Goal: Information Seeking & Learning: Check status

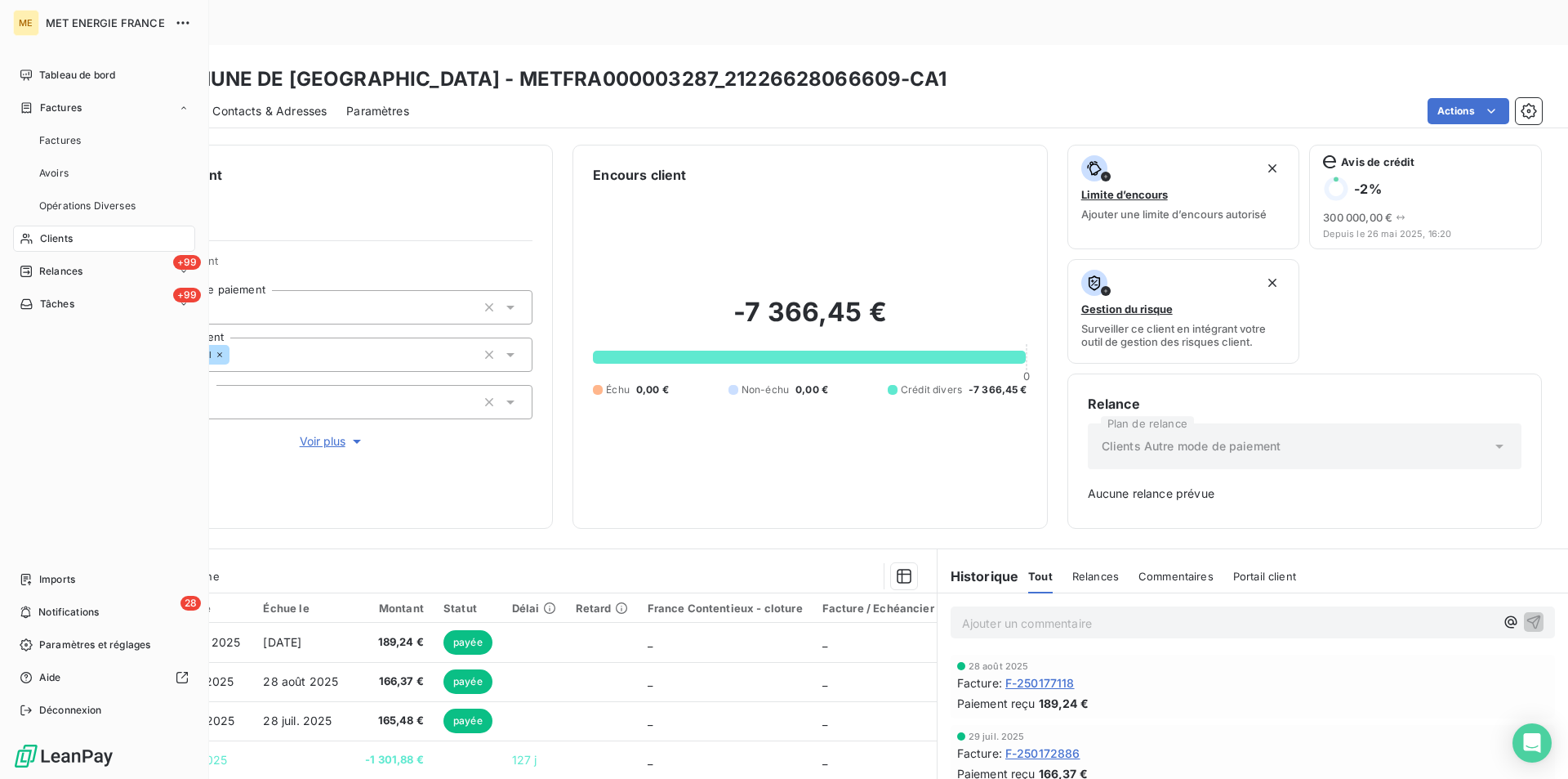
scroll to position [133, 0]
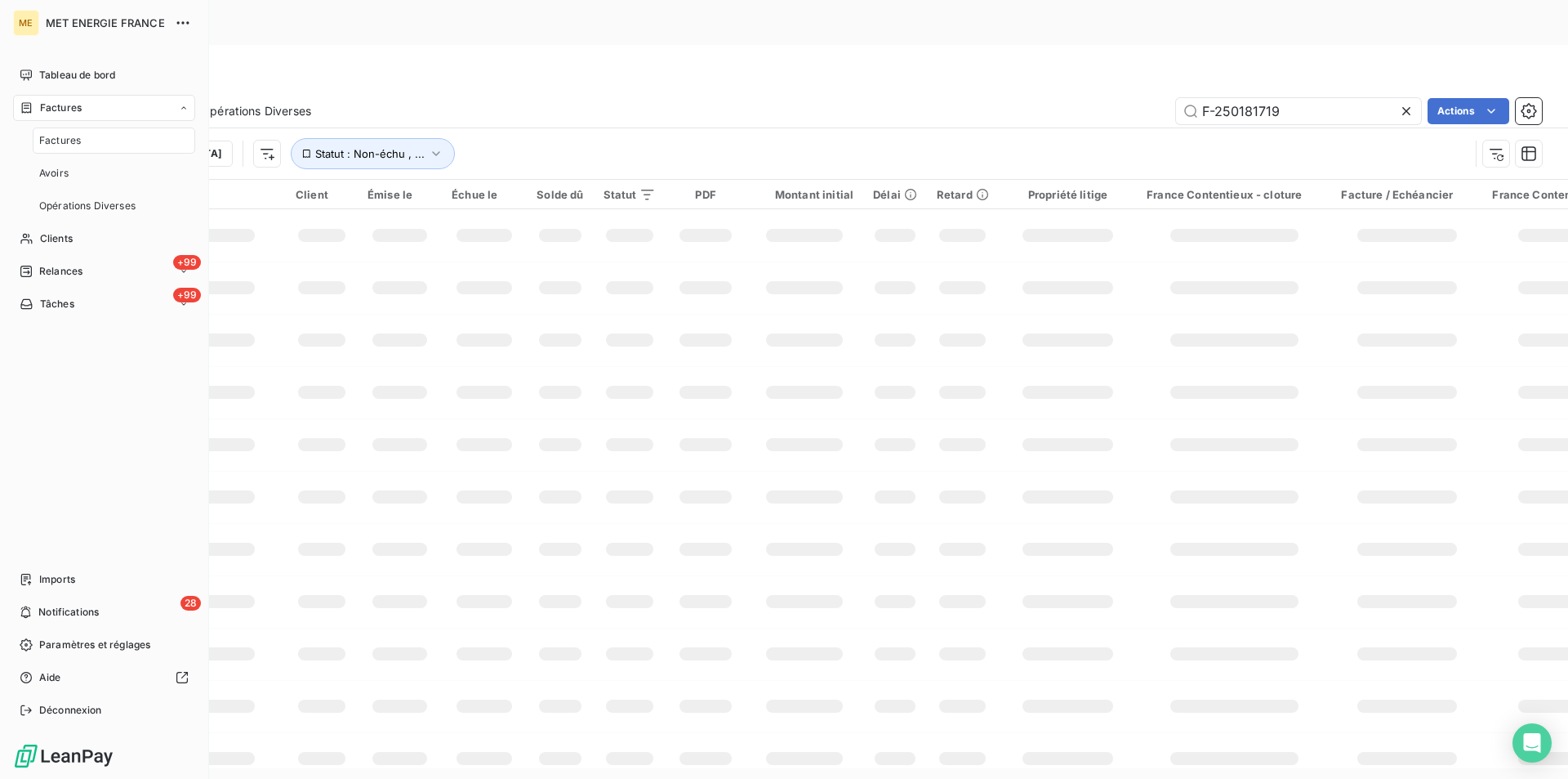
click at [50, 138] on span "Factures" at bounding box center [60, 140] width 41 height 14
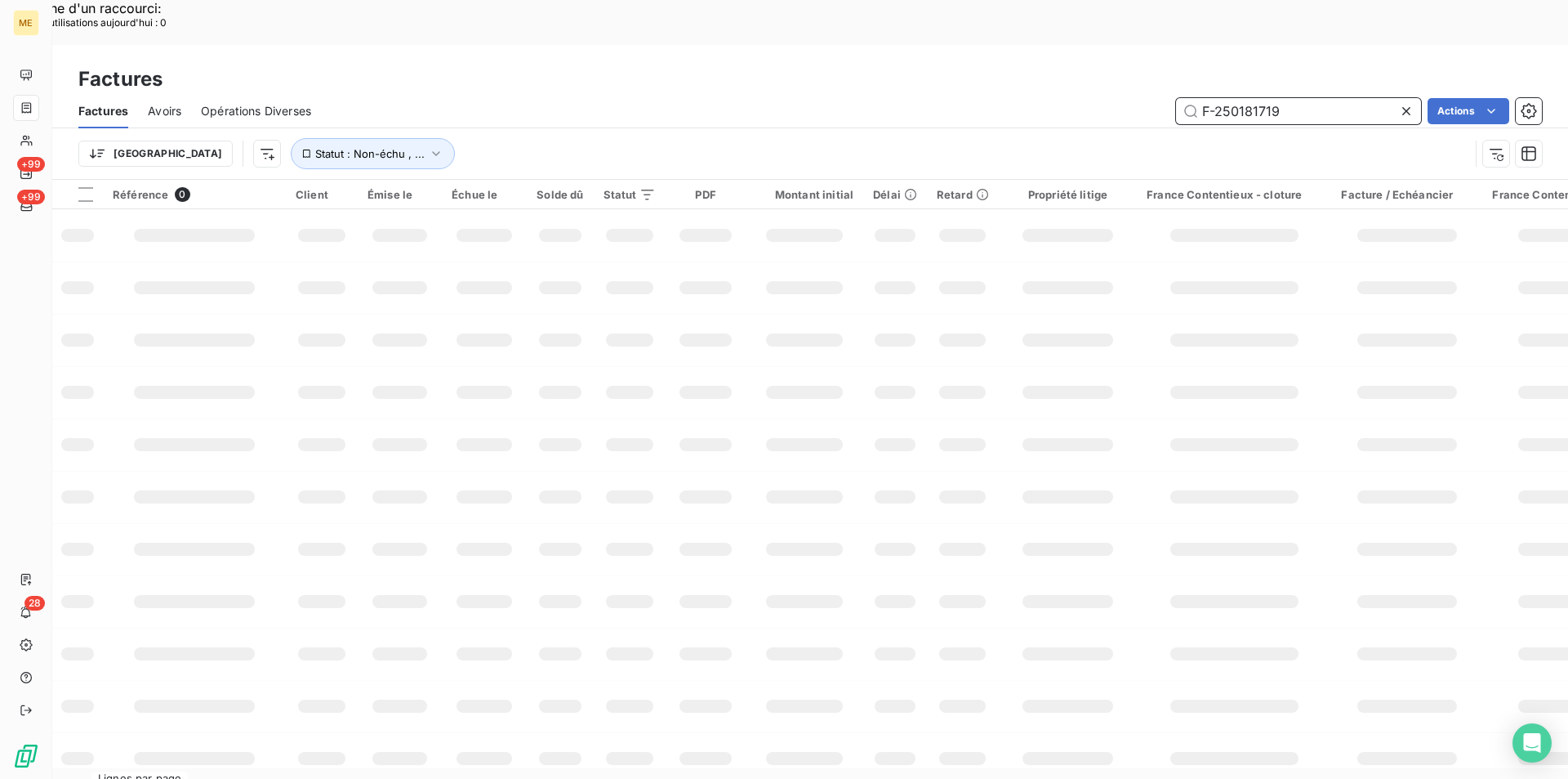
drag, startPoint x: 1305, startPoint y: 68, endPoint x: 1195, endPoint y: 63, distance: 110.1
click at [1195, 98] on input "F-250181719" at bounding box center [1298, 111] width 245 height 26
paste input "F-250187496"
type input "F-250187496"
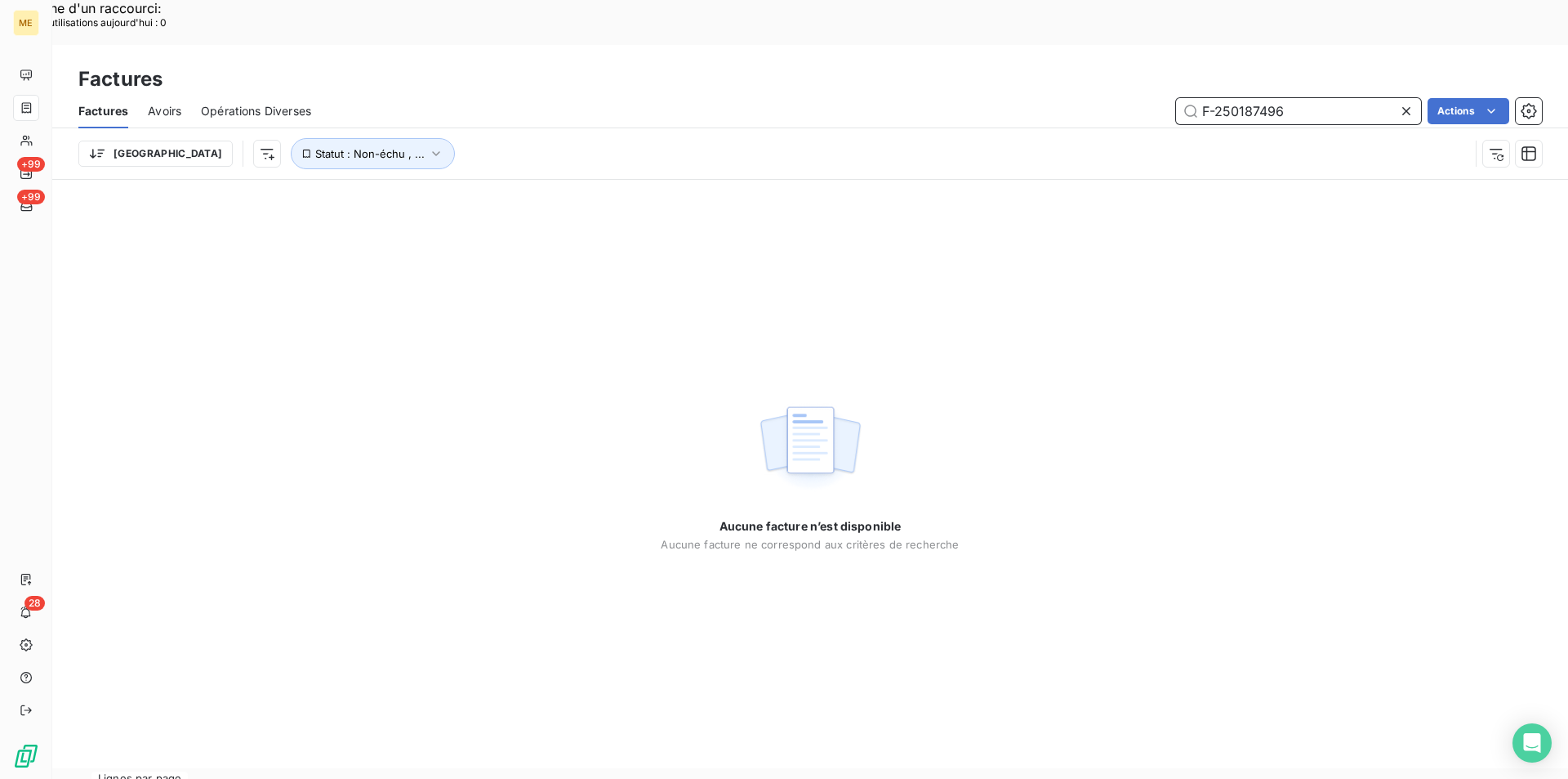
click at [1344, 98] on input "F-250187496" at bounding box center [1298, 111] width 245 height 26
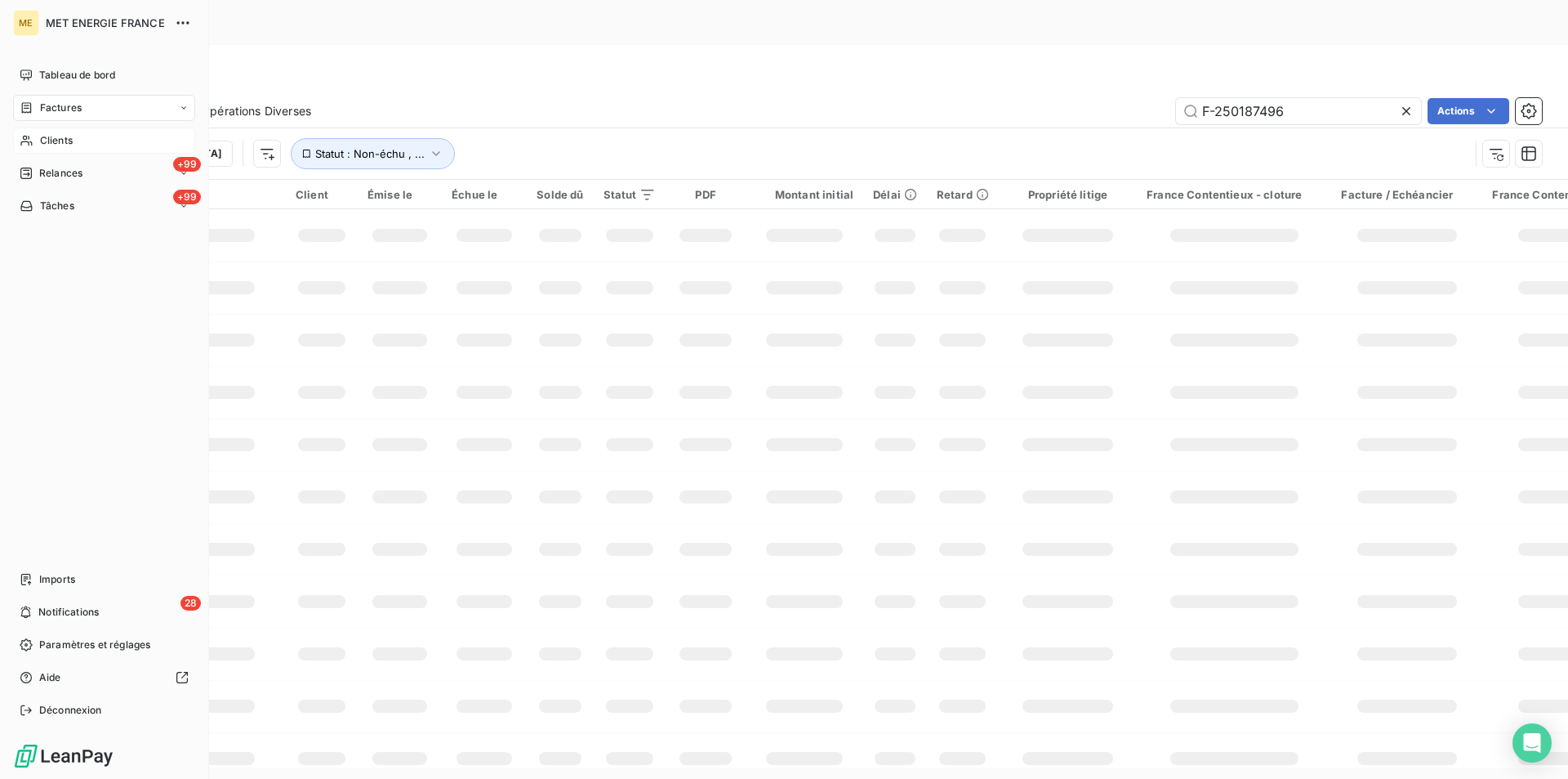
click at [36, 143] on div "Clients" at bounding box center [104, 140] width 182 height 26
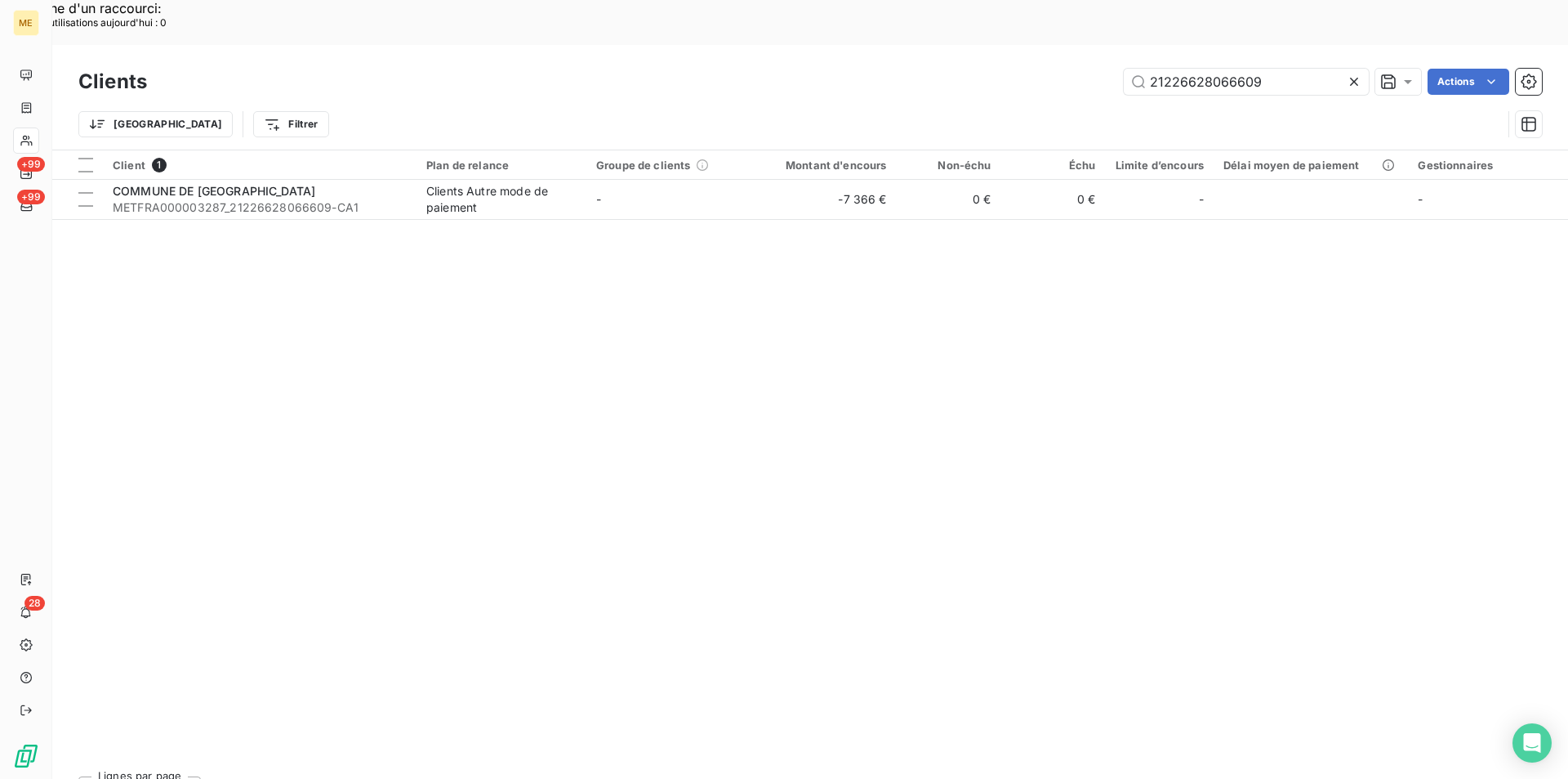
drag, startPoint x: 1272, startPoint y: 35, endPoint x: 1070, endPoint y: 37, distance: 202.0
click at [1070, 68] on div "21226628066609 Actions" at bounding box center [854, 81] width 1375 height 26
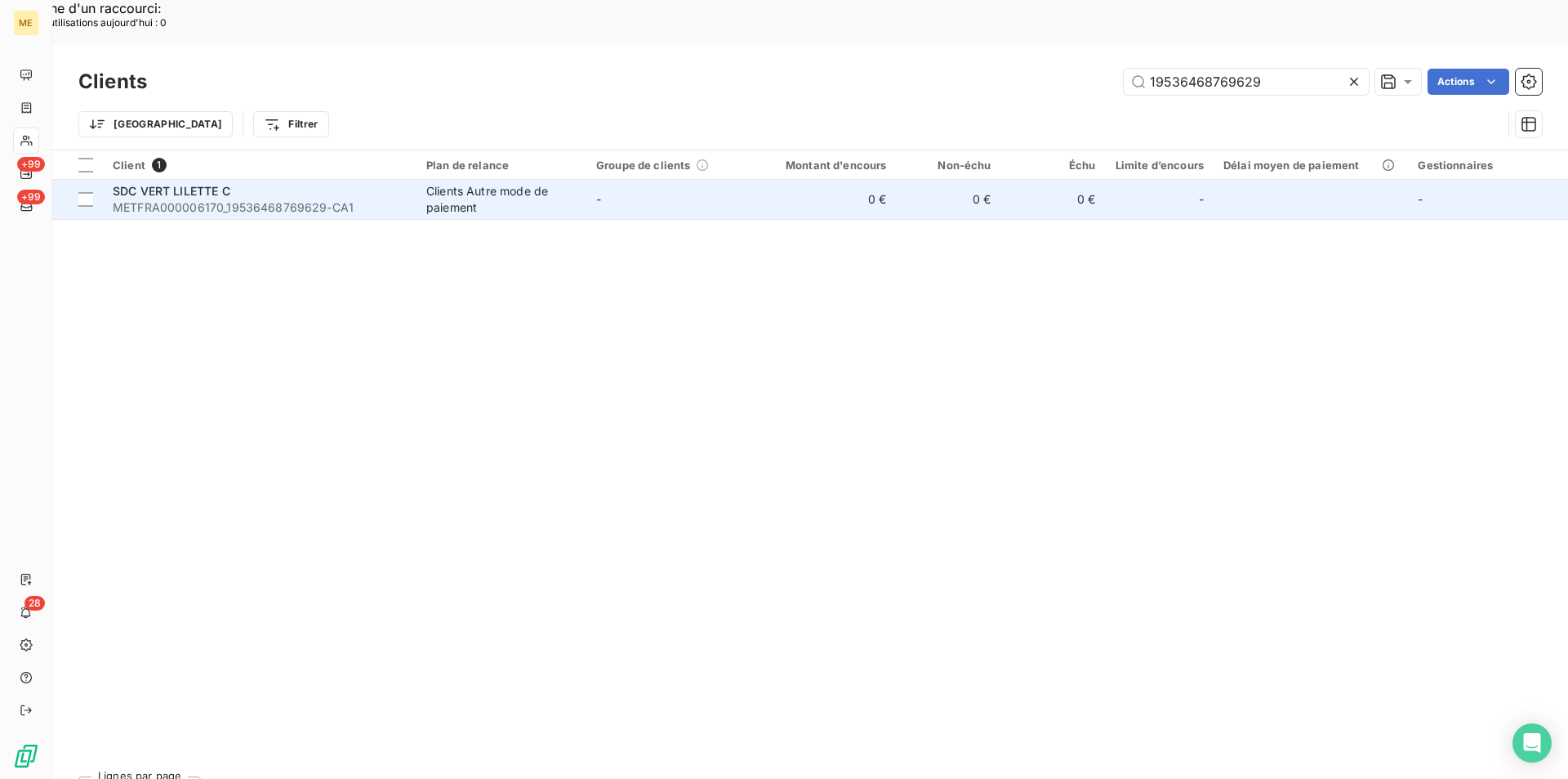
type input "19536468769629"
click at [339, 199] on span "METFRA000006170_19536468769629-CA1" at bounding box center [259, 207] width 294 height 16
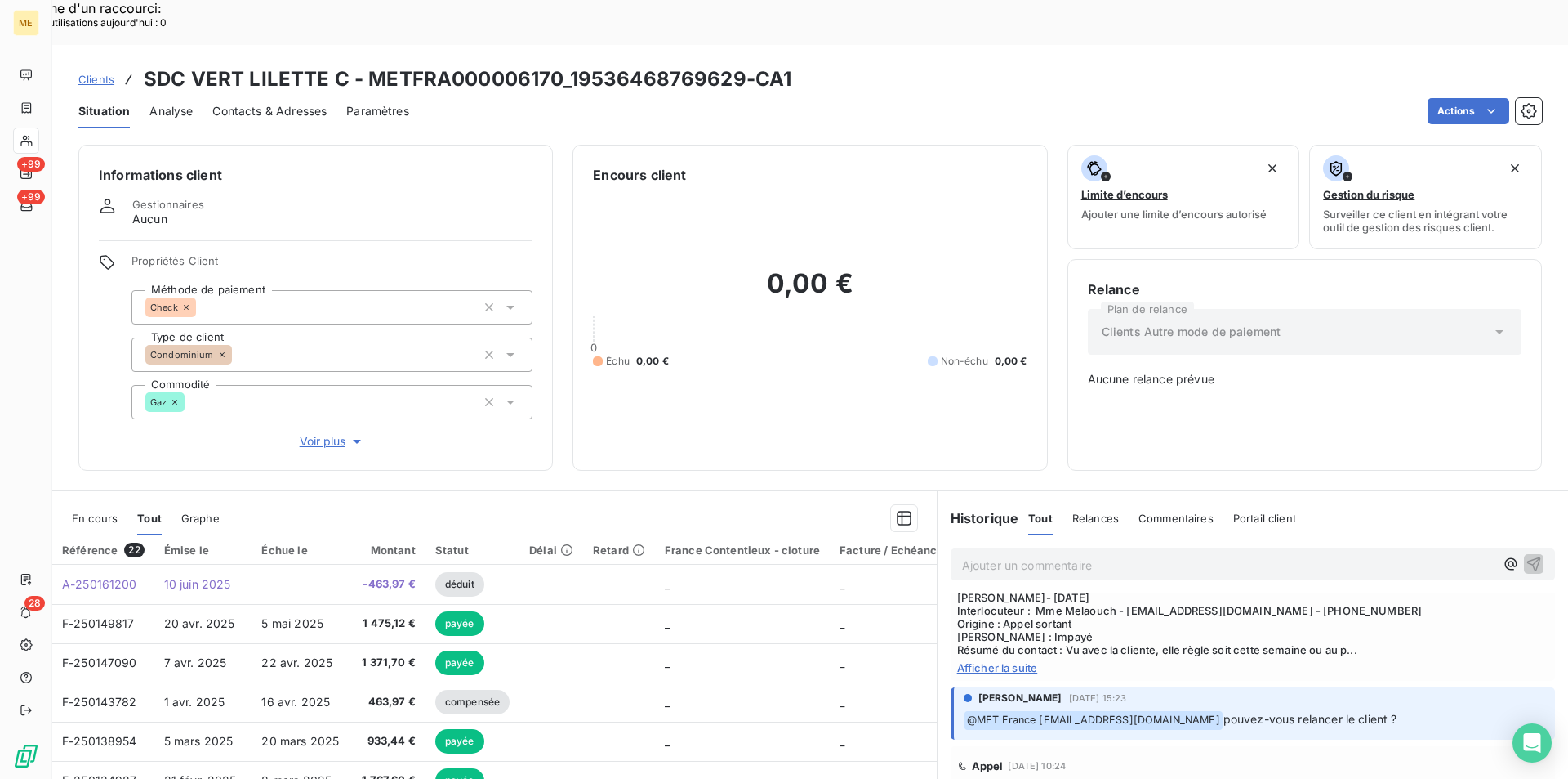
scroll to position [326, 0]
click at [109, 511] on span "En cours" at bounding box center [95, 518] width 46 height 13
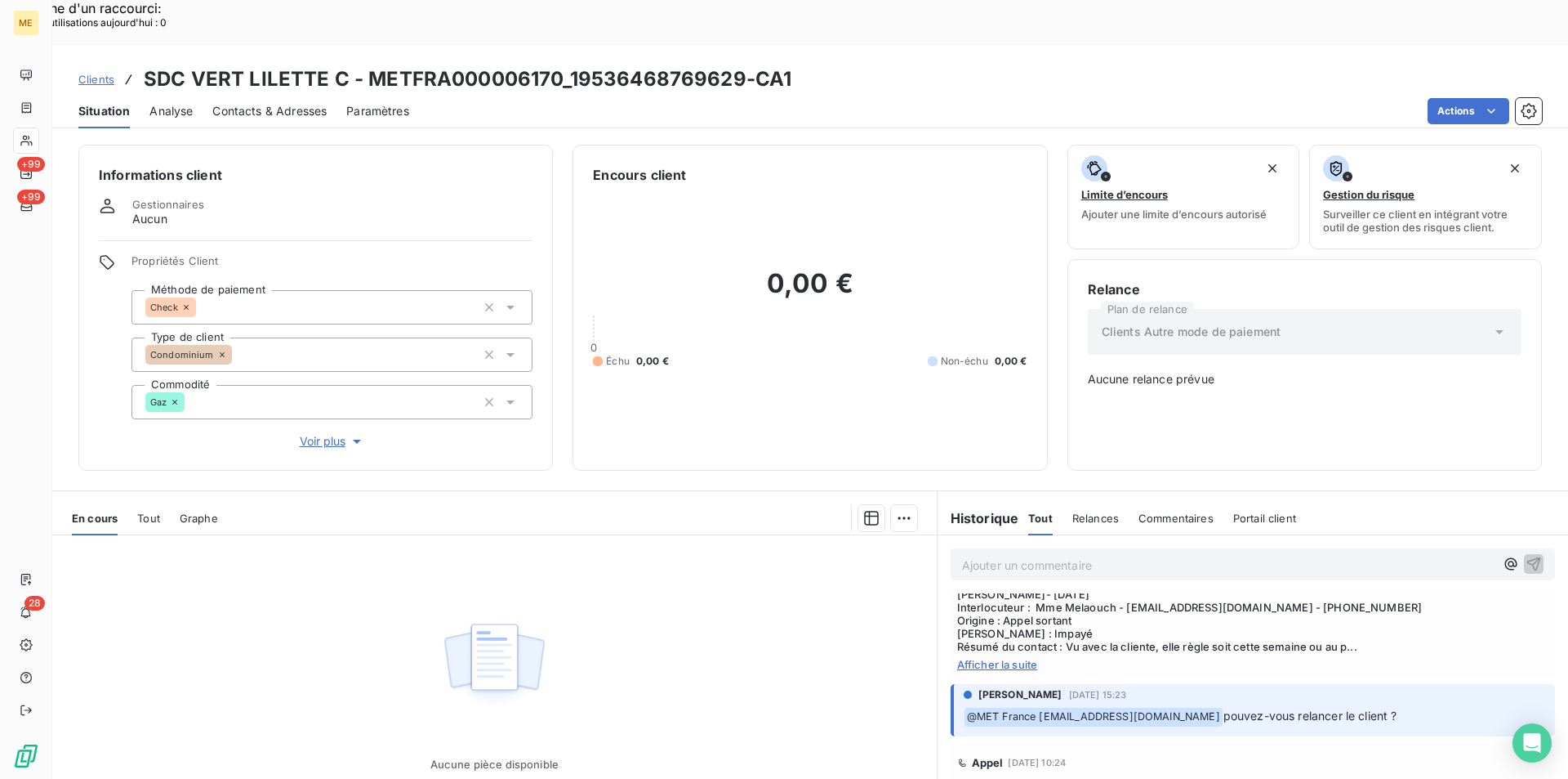
scroll to position [73, 0]
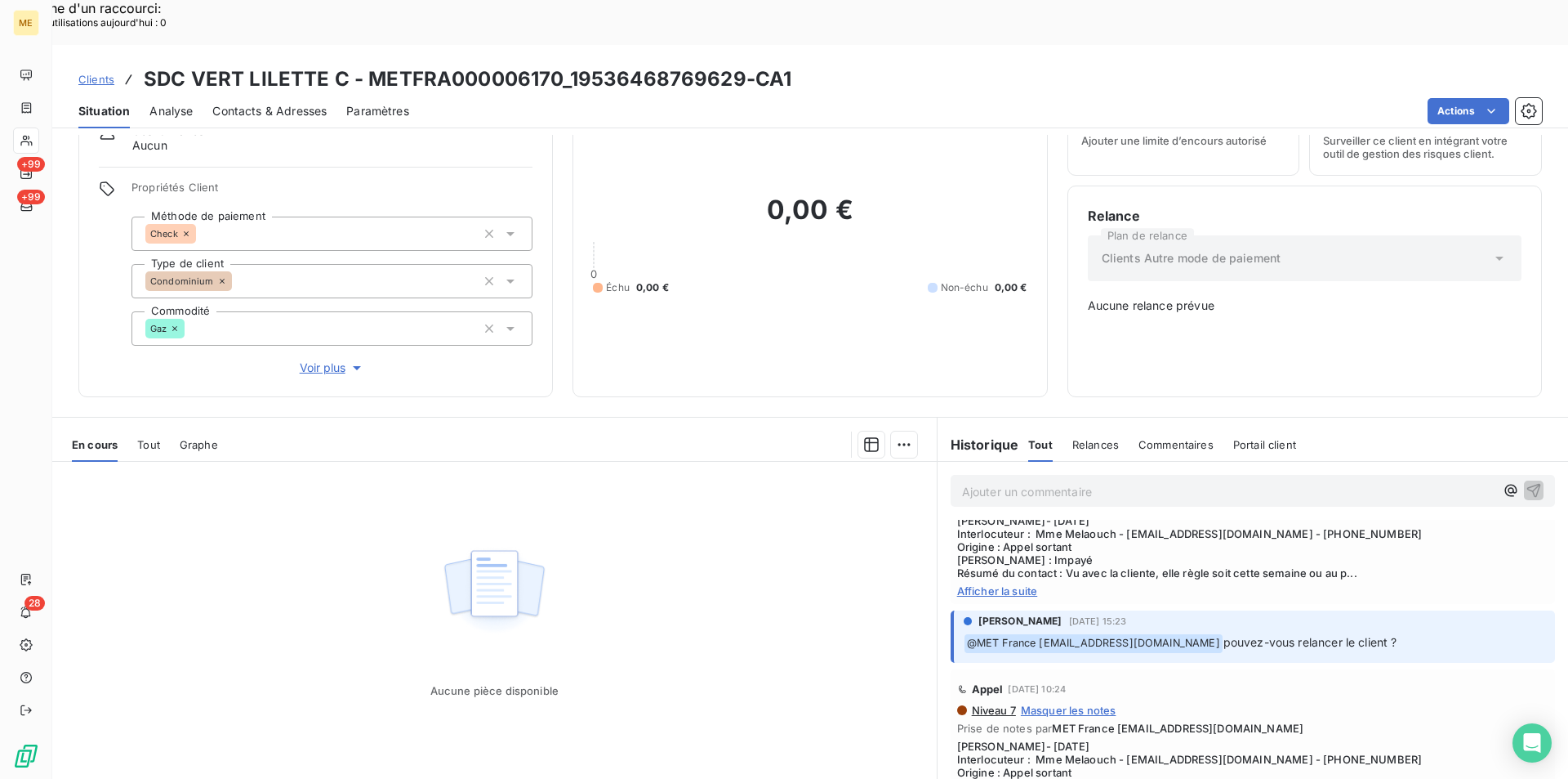
click at [145, 438] on span "Tout" at bounding box center [149, 445] width 23 height 13
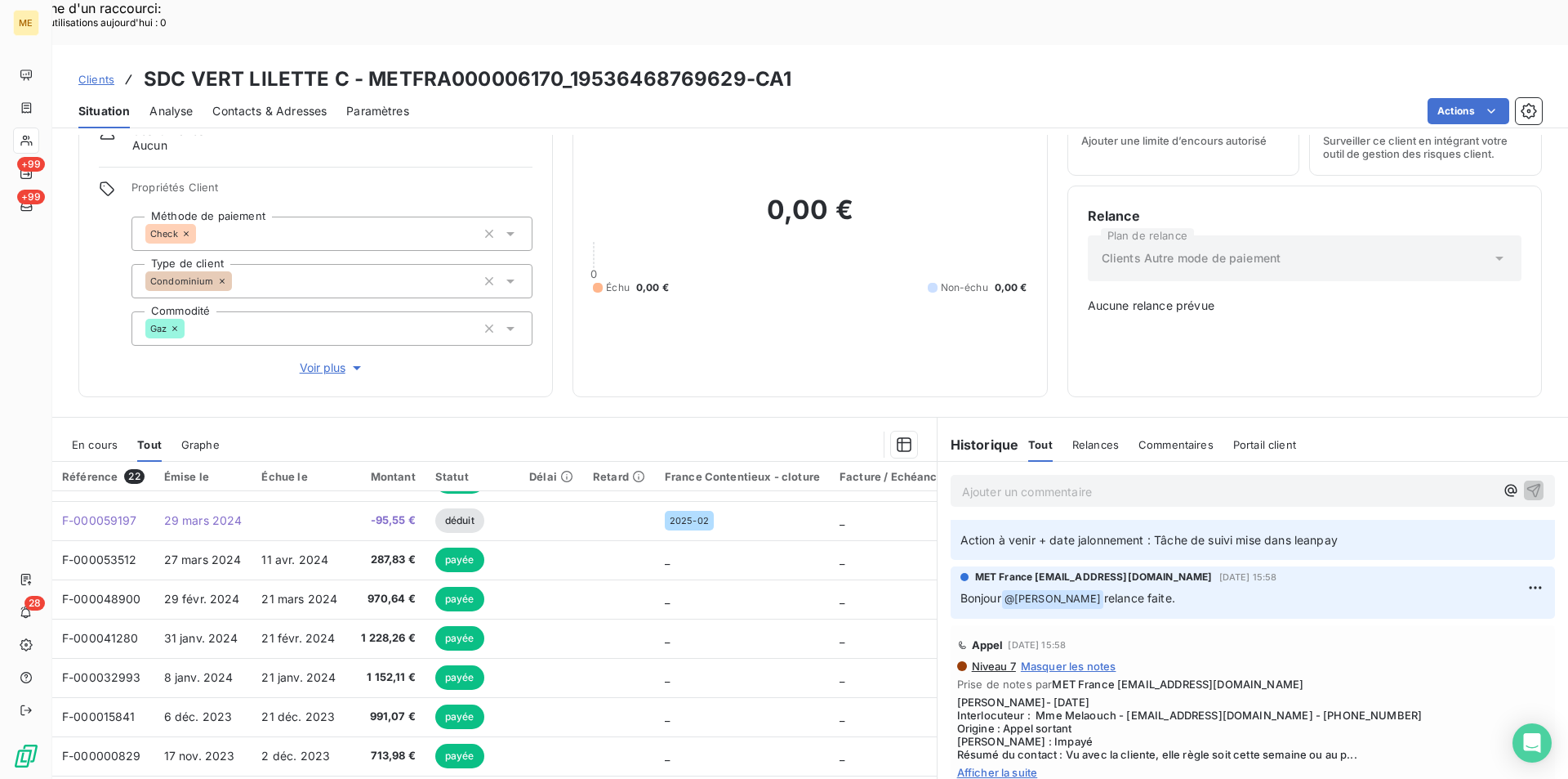
scroll to position [164, 0]
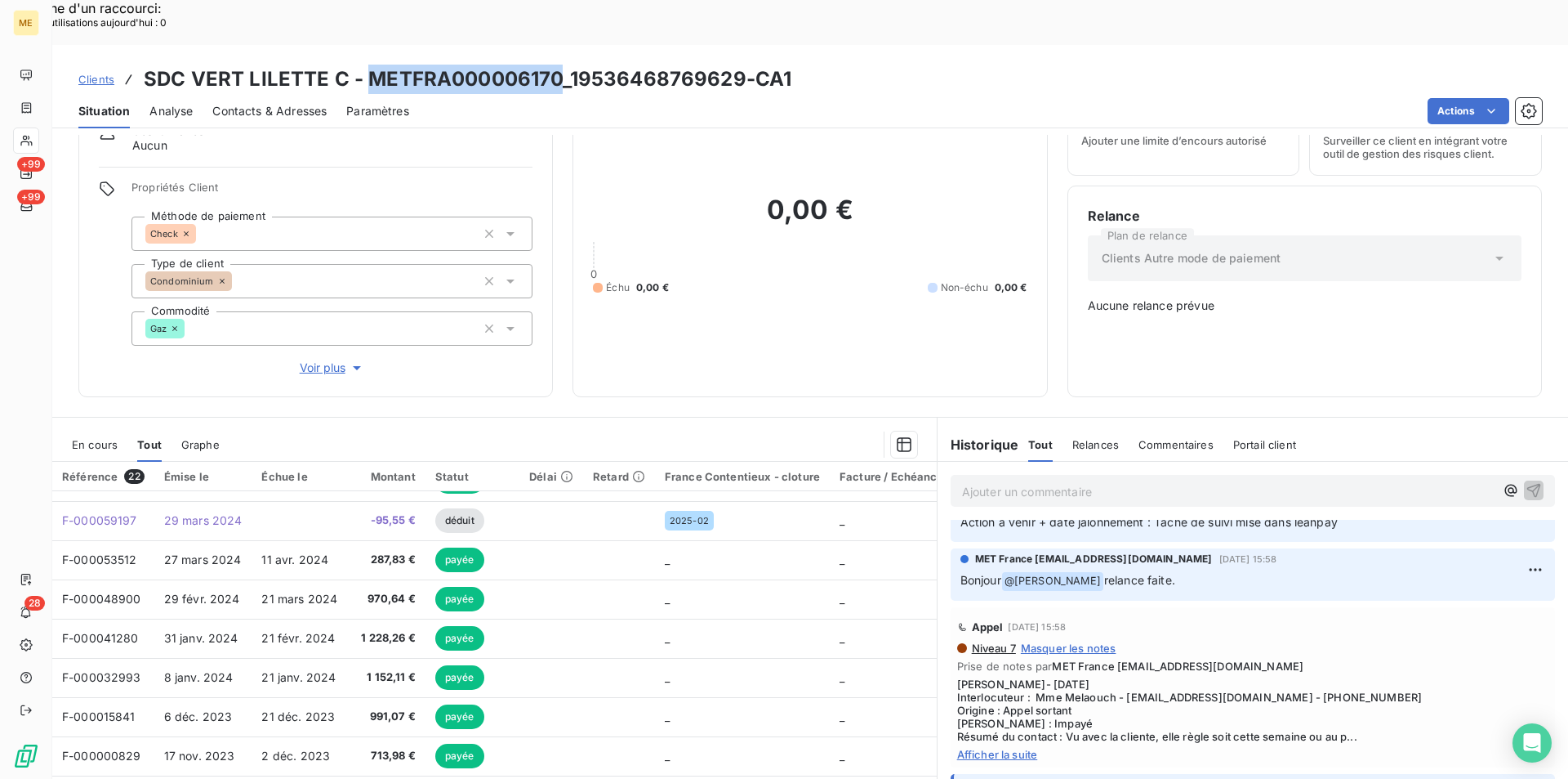
drag, startPoint x: 366, startPoint y: 30, endPoint x: 556, endPoint y: 35, distance: 190.1
click at [556, 65] on h3 "SDC VERT LILETTE C - METFRA000006170_19536468769629-CA1" at bounding box center [467, 79] width 648 height 30
copy h3 "METFRA000006170"
click at [110, 73] on span "Clients" at bounding box center [95, 80] width 36 height 13
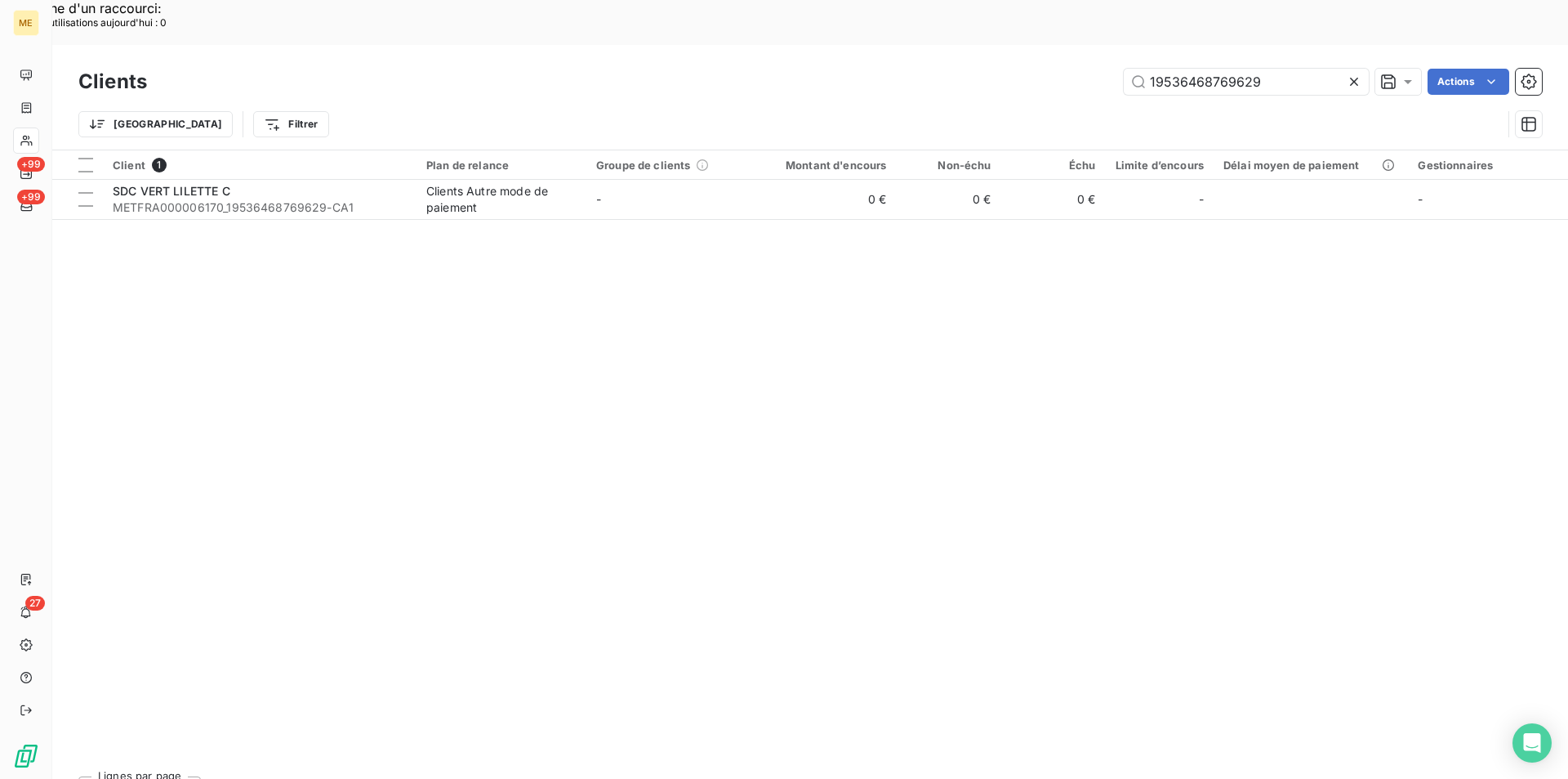
drag, startPoint x: 1270, startPoint y: 35, endPoint x: 1006, endPoint y: 35, distance: 264.0
click at [1006, 68] on div "19536468769629 Actions" at bounding box center [854, 81] width 1375 height 26
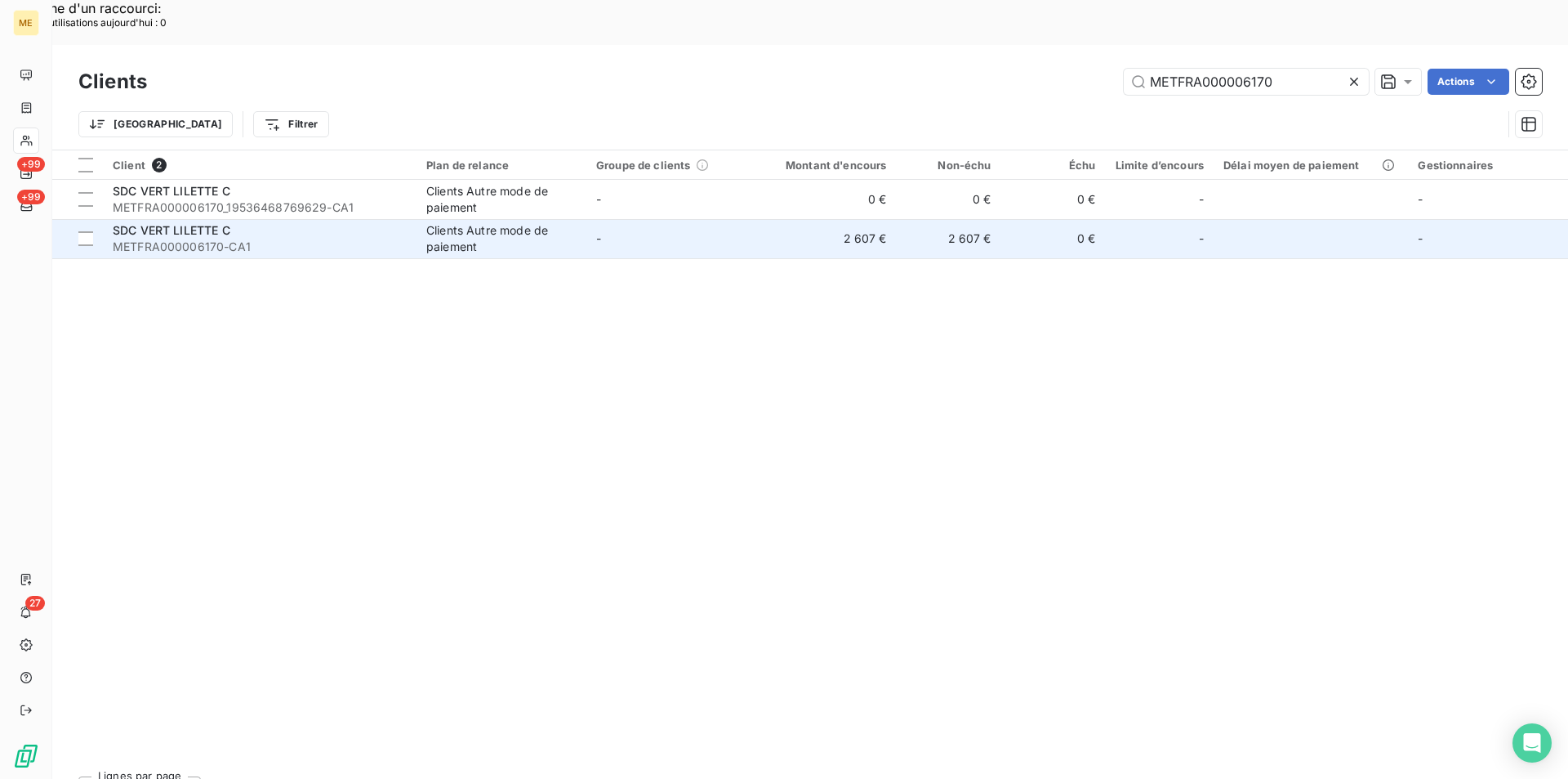
type input "METFRA000006170"
click at [271, 239] on span "METFRA000006170-CA1" at bounding box center [259, 247] width 294 height 16
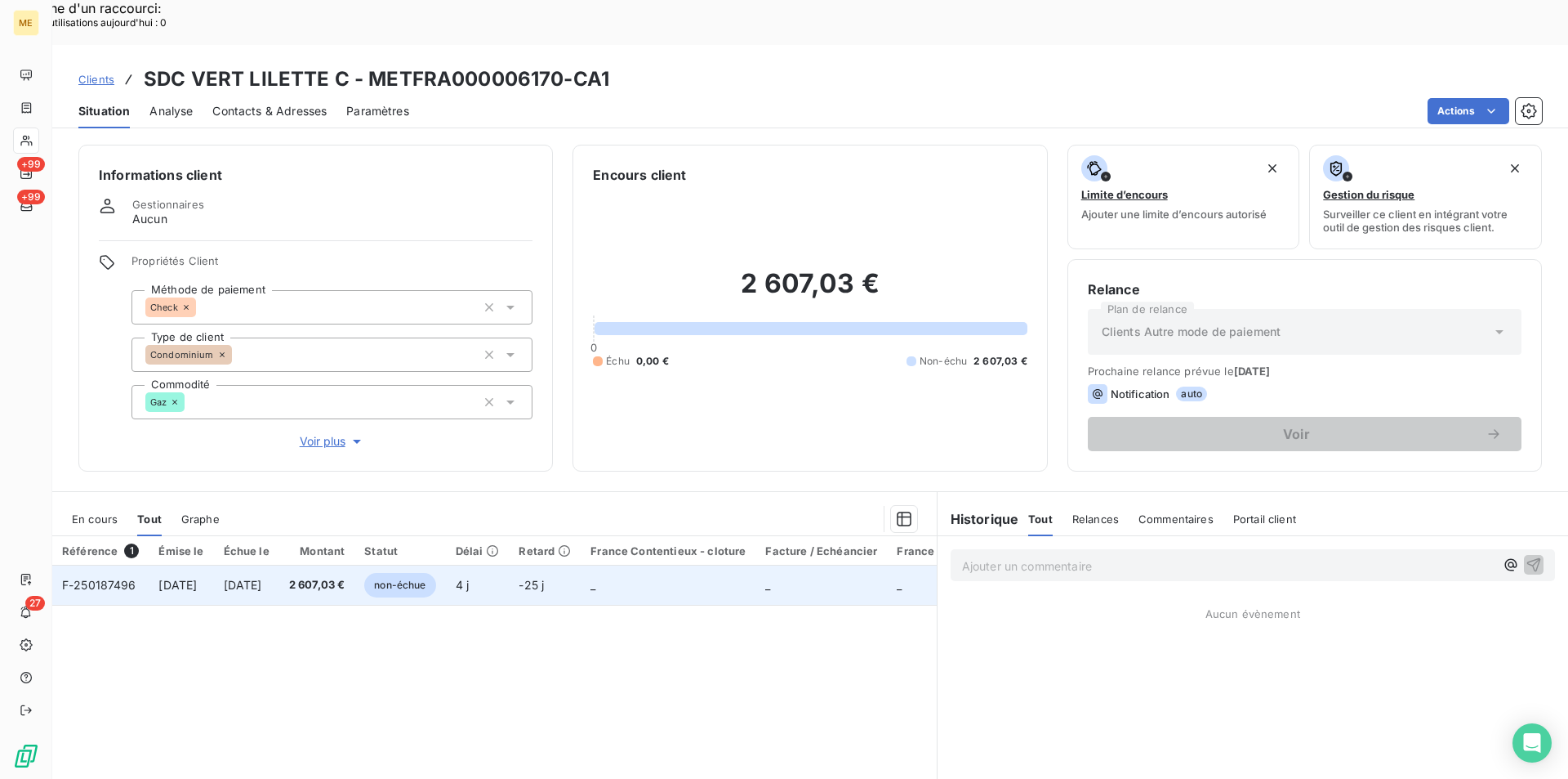
click at [256, 565] on td "[DATE]" at bounding box center [246, 584] width 65 height 39
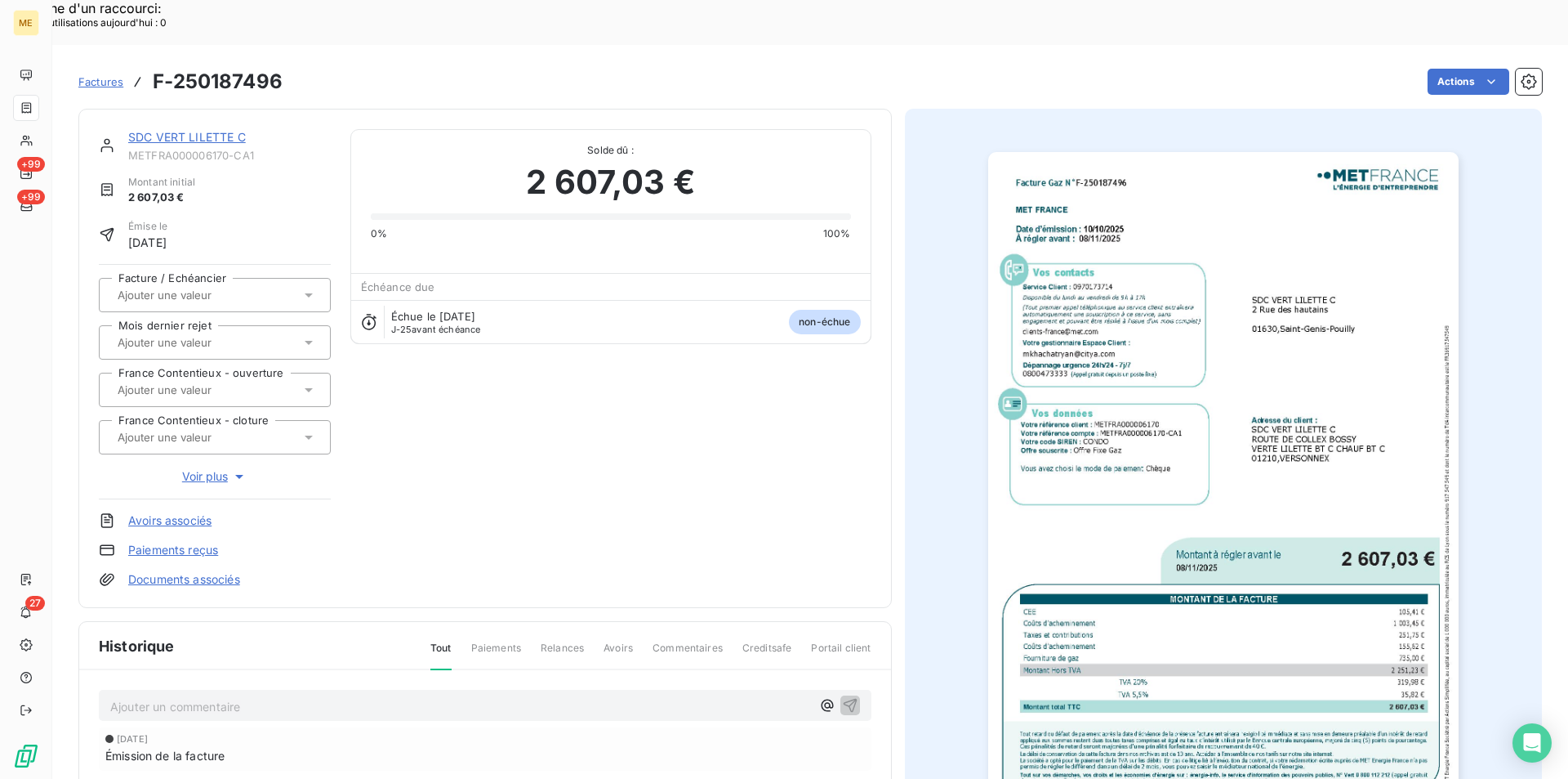
click at [1184, 427] on img "button" at bounding box center [1223, 484] width 471 height 665
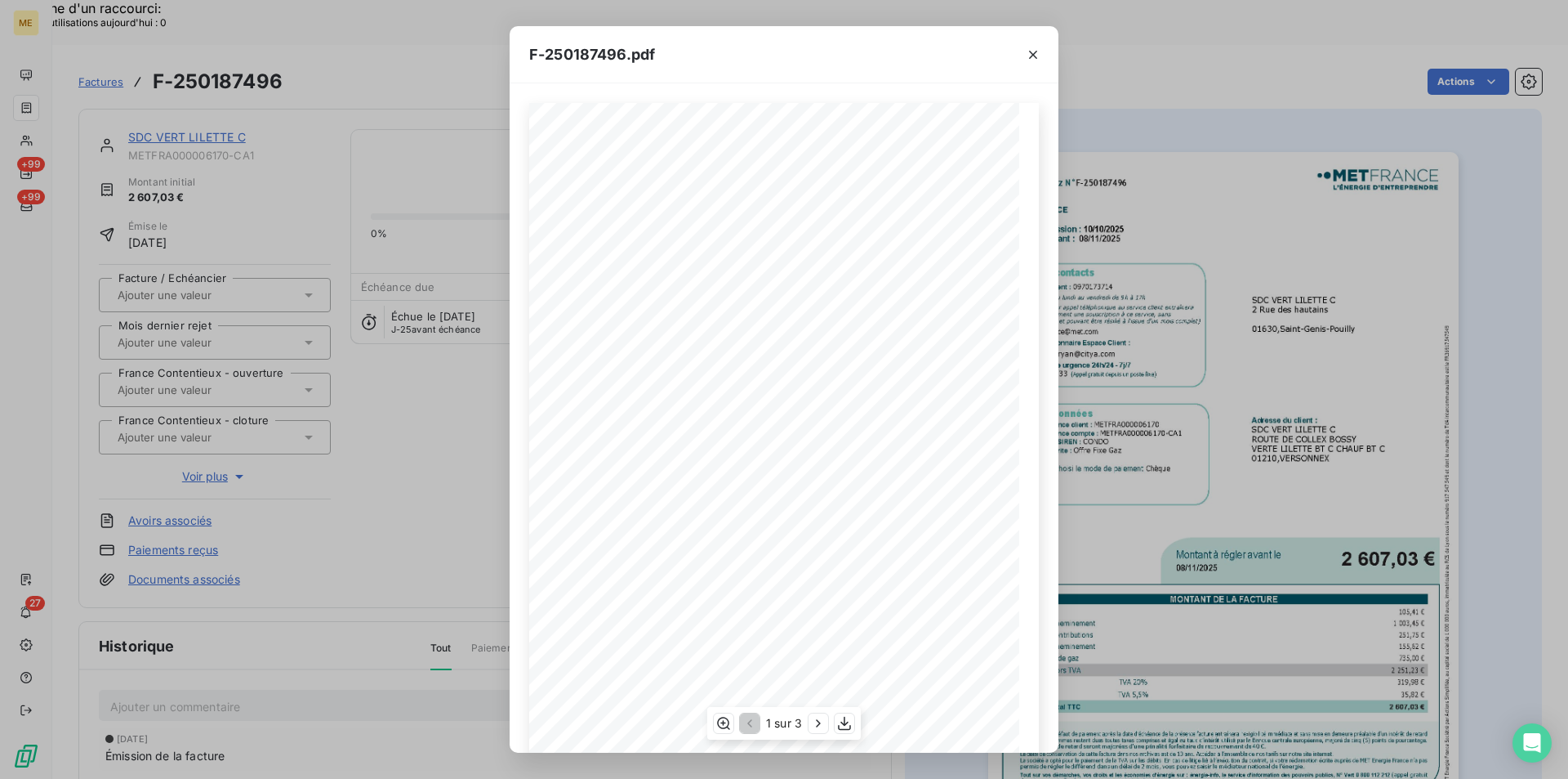
scroll to position [84, 0]
click at [845, 720] on icon "button" at bounding box center [844, 722] width 16 height 16
click at [1039, 58] on icon "button" at bounding box center [1033, 54] width 16 height 16
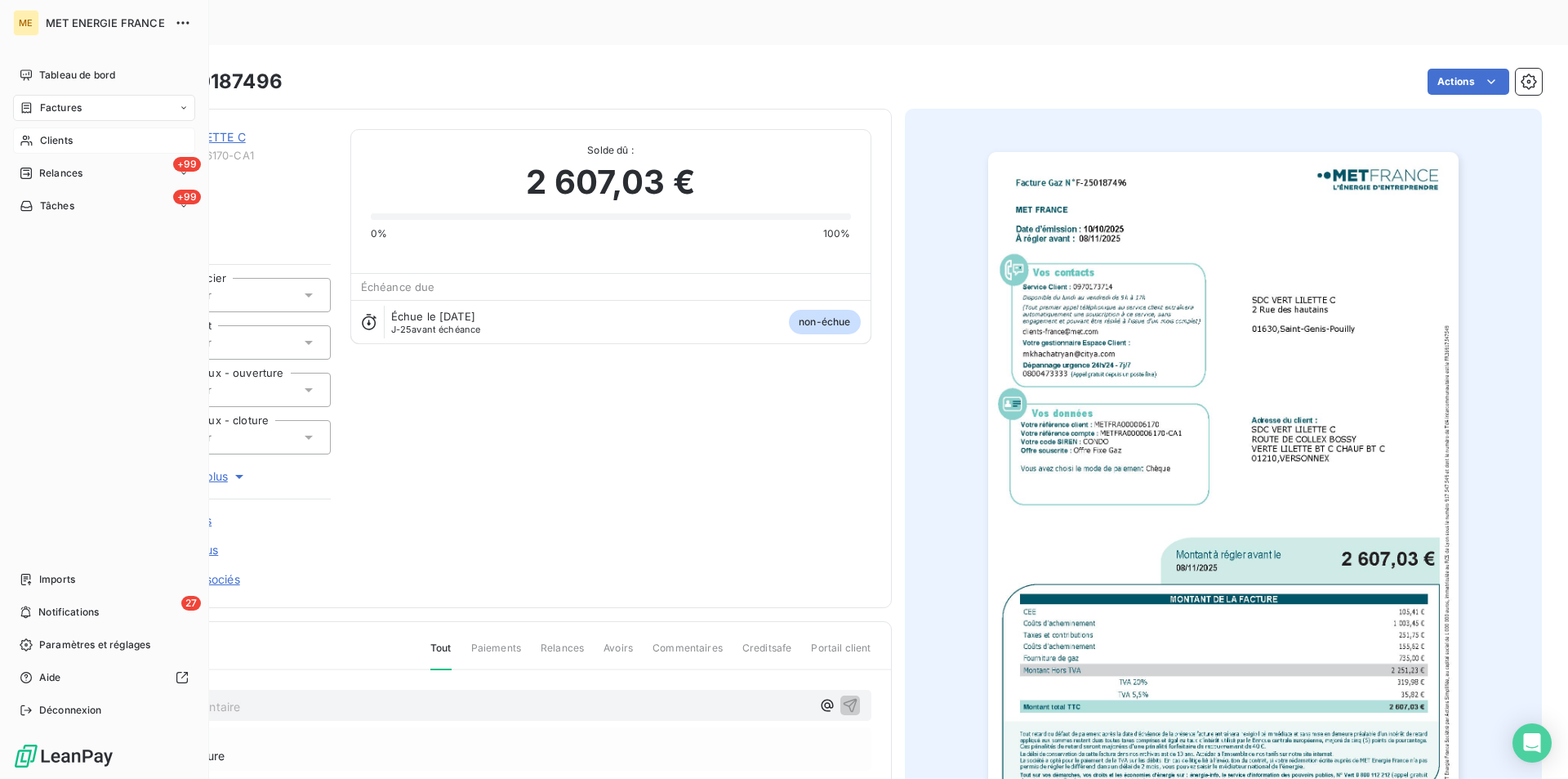
click at [35, 136] on div "Clients" at bounding box center [104, 140] width 182 height 26
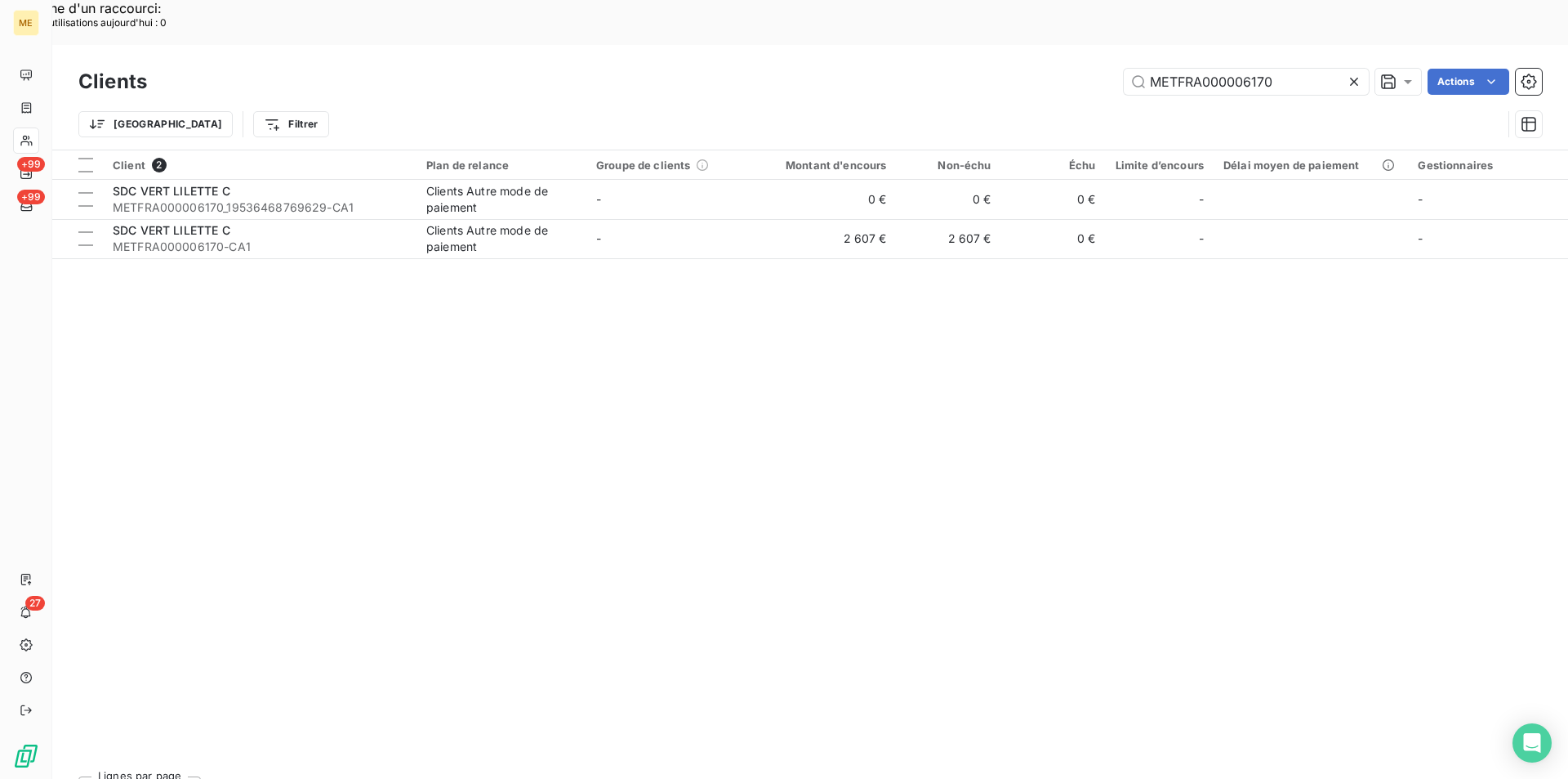
drag, startPoint x: 1280, startPoint y: 32, endPoint x: 1010, endPoint y: 40, distance: 270.1
click at [1010, 68] on div "METFRA000006170 Actions" at bounding box center [854, 81] width 1375 height 26
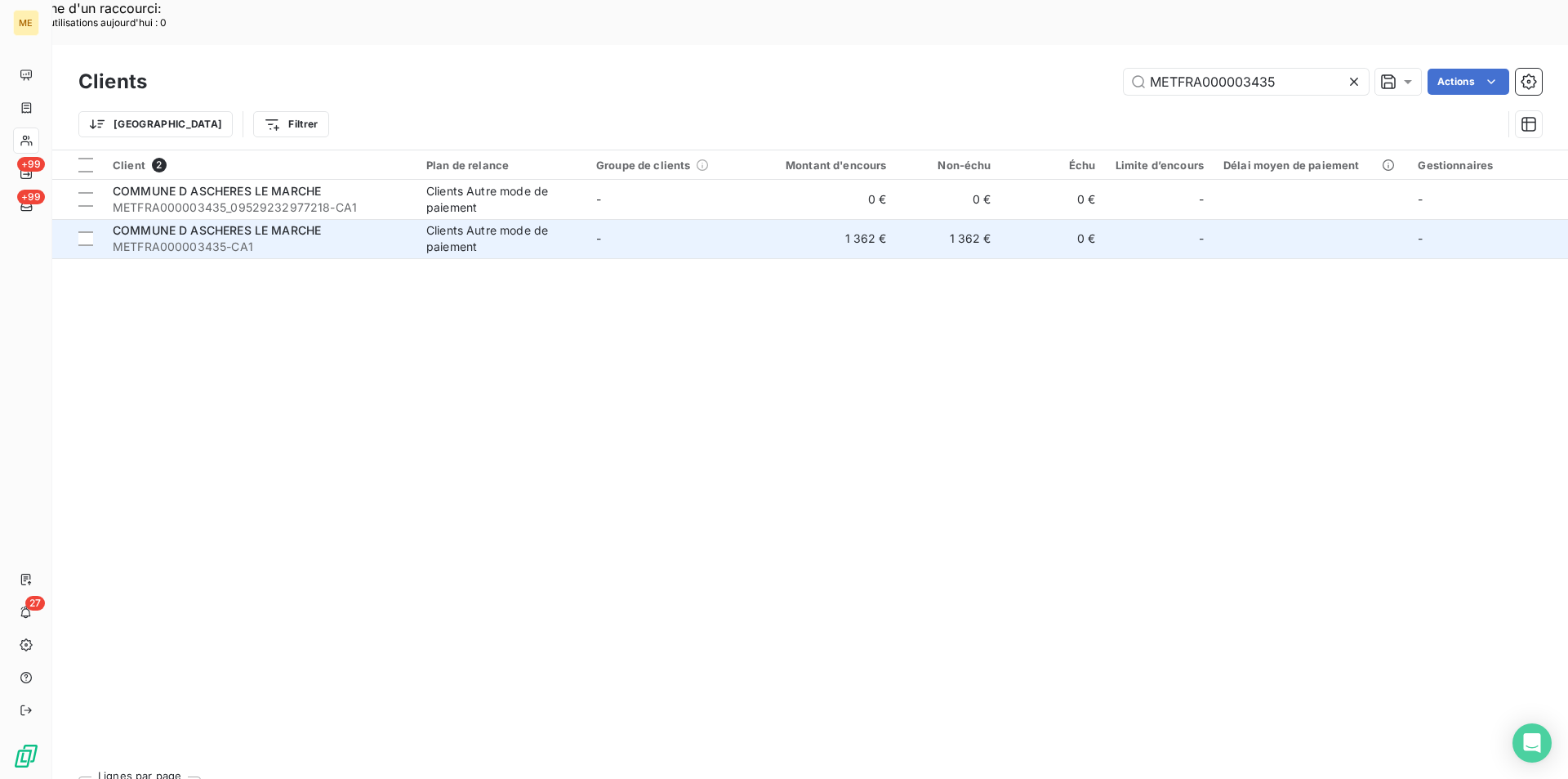
type input "METFRA000003435"
click at [208, 223] on span "COMMUNE D ASCHERES LE MARCHE" at bounding box center [217, 230] width 208 height 13
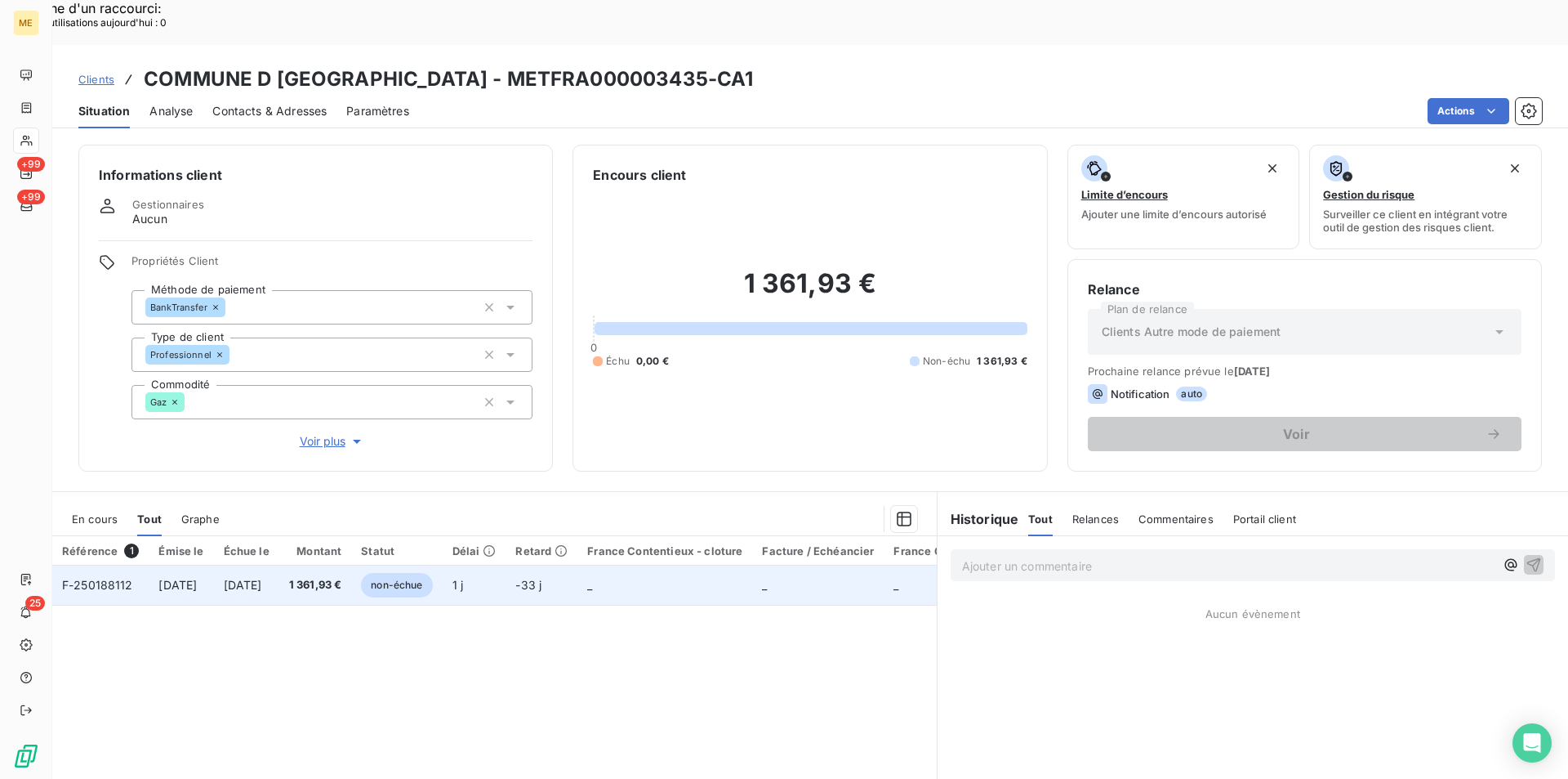
click at [197, 578] on span "[DATE]" at bounding box center [178, 584] width 39 height 13
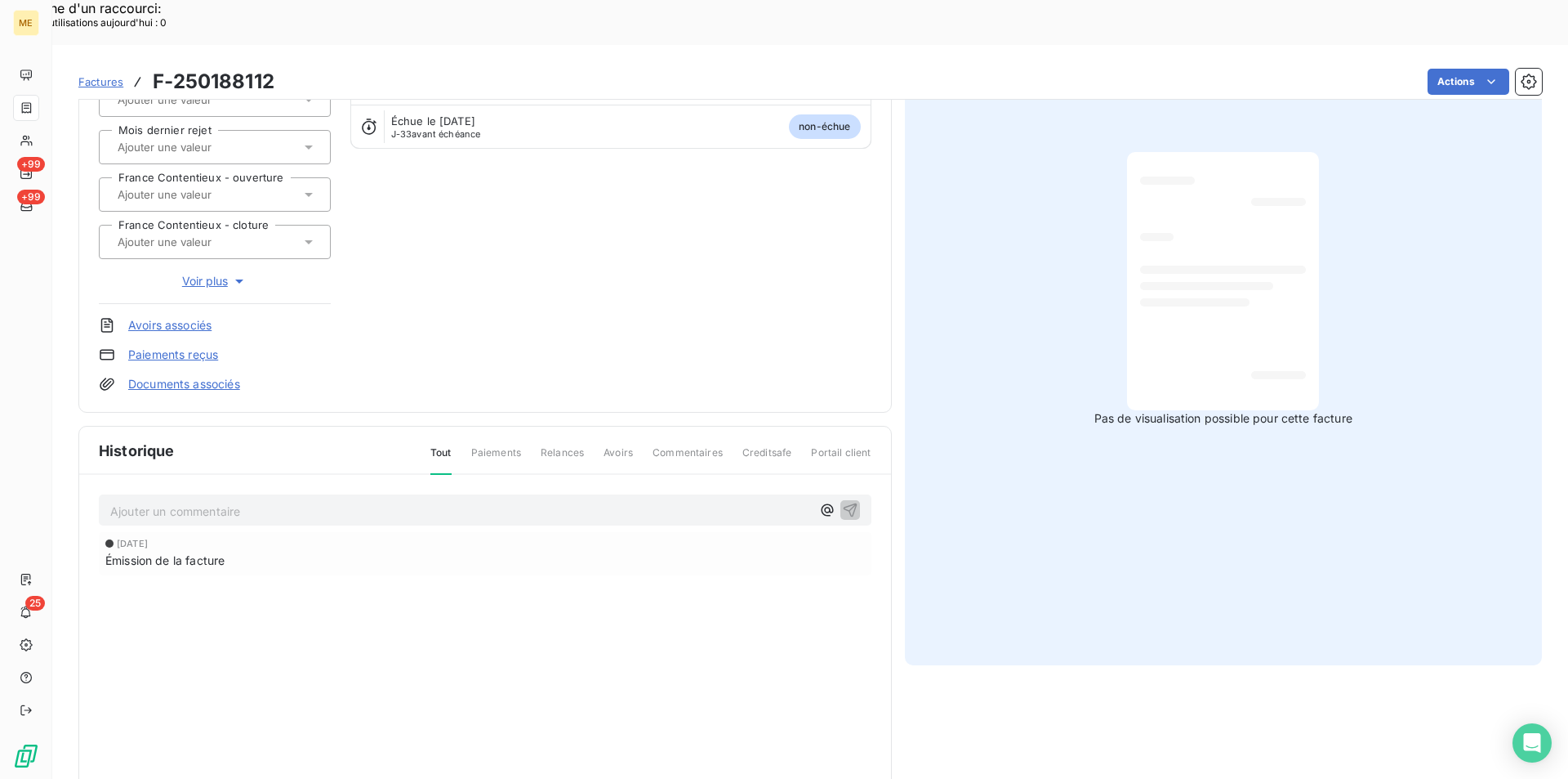
scroll to position [202, 0]
click at [1158, 325] on div at bounding box center [1223, 274] width 166 height 232
